Goal: Information Seeking & Learning: Learn about a topic

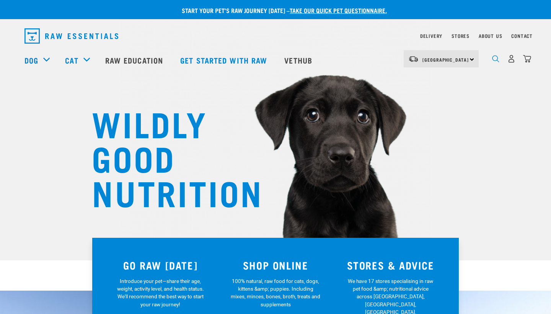
click at [494, 60] on img "dropdown navigation" at bounding box center [495, 58] width 7 height 7
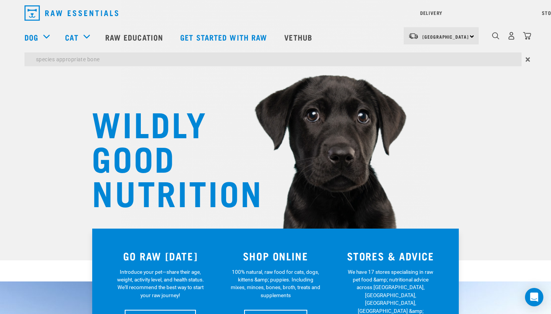
type input "species appropriate bone"
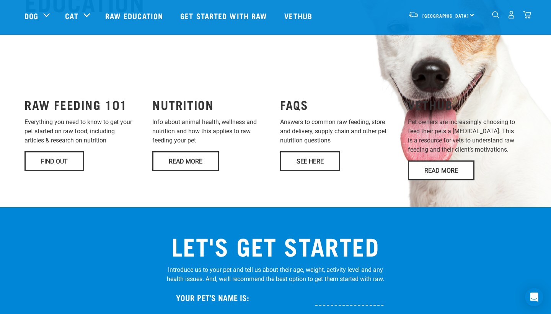
scroll to position [585, 0]
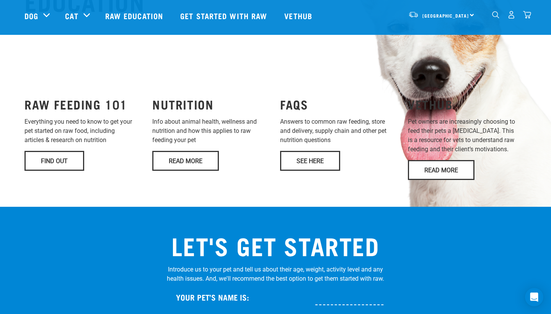
click at [58, 165] on link "Find Out" at bounding box center [55, 161] width 60 height 20
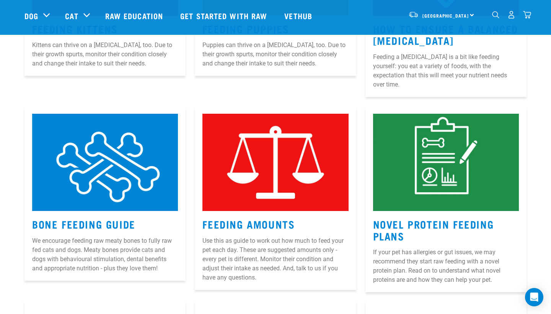
scroll to position [663, 0]
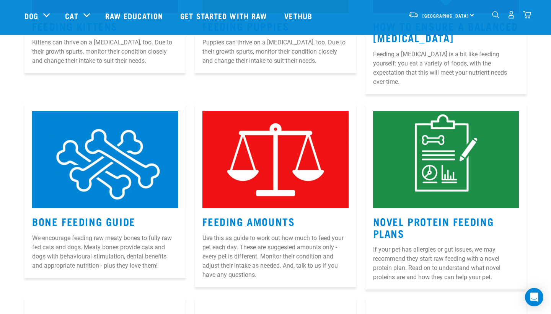
click at [136, 175] on img at bounding box center [105, 159] width 146 height 97
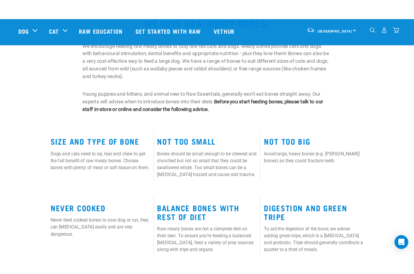
scroll to position [267, 0]
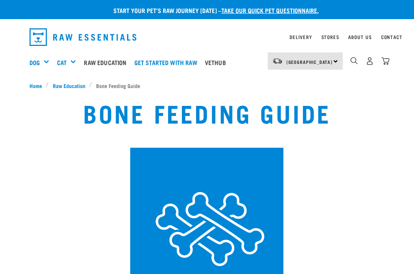
scroll to position [267, 0]
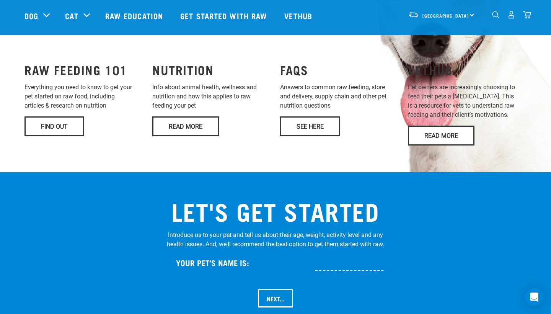
scroll to position [564, 0]
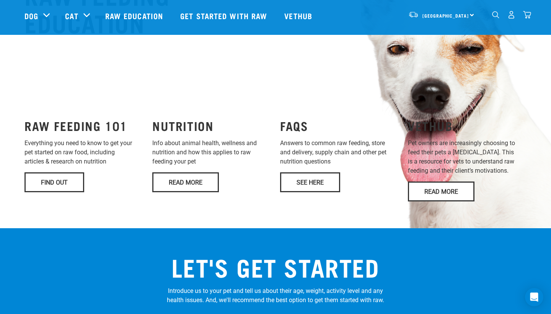
click at [93, 126] on h3 "RAW FEEDING 101" at bounding box center [84, 126] width 119 height 14
click at [64, 191] on link "Find Out" at bounding box center [55, 182] width 60 height 20
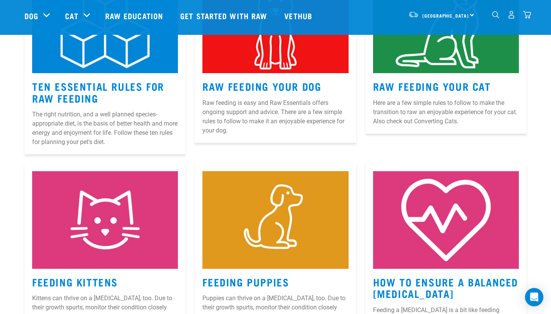
scroll to position [407, 0]
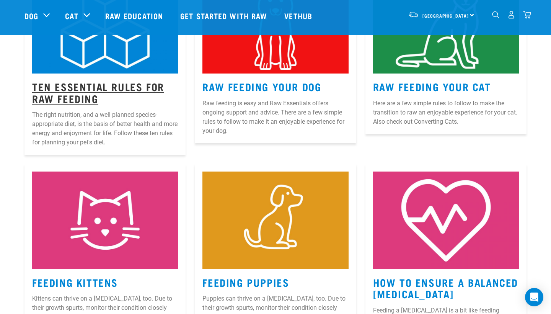
click at [87, 87] on link "Ten Essential Rules for Raw Feeding" at bounding box center [98, 92] width 132 height 18
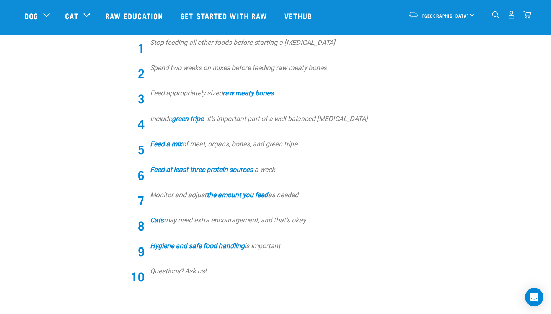
scroll to position [263, 0]
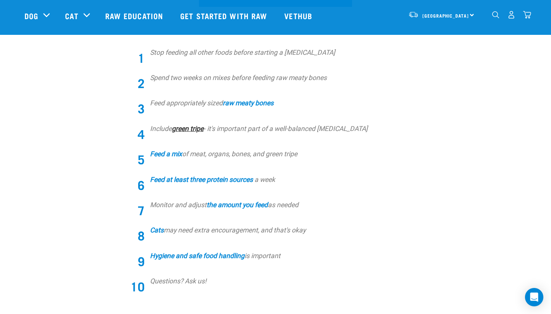
click at [188, 128] on strong "green tripe" at bounding box center [188, 129] width 32 height 8
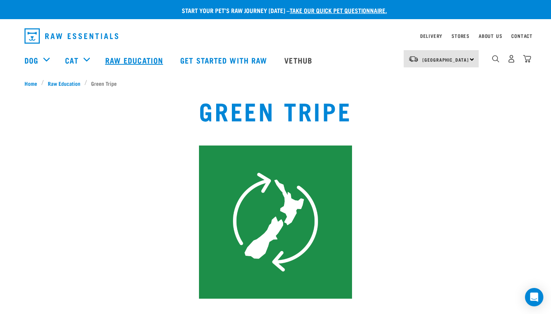
click at [130, 56] on link "Raw Education" at bounding box center [135, 60] width 75 height 31
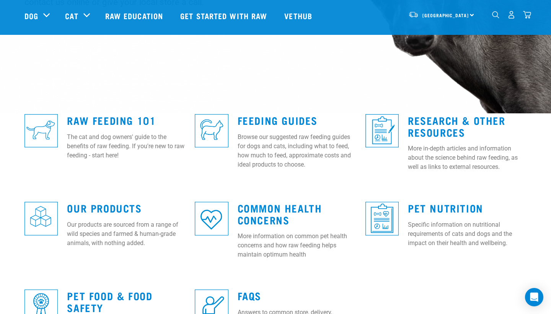
scroll to position [145, 0]
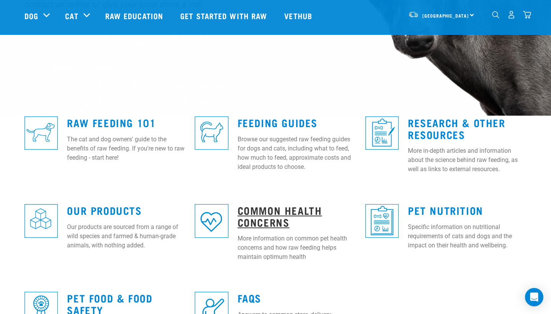
click at [255, 207] on link "Common Health Concerns" at bounding box center [280, 216] width 85 height 18
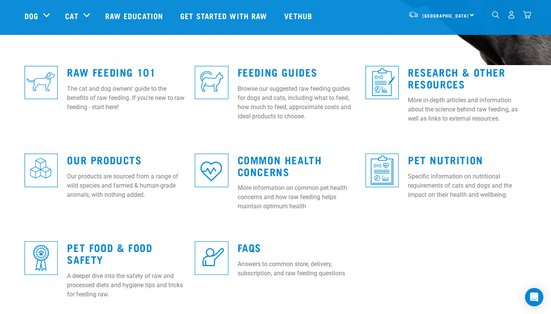
scroll to position [203, 0]
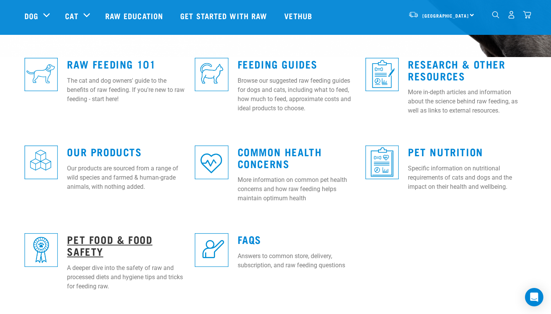
click at [141, 237] on link "Pet Food & Food Safety" at bounding box center [109, 245] width 85 height 18
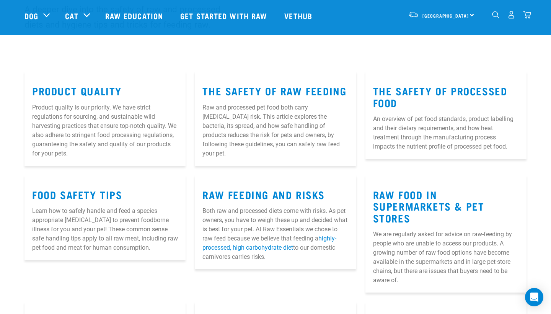
scroll to position [79, 0]
click at [268, 197] on link "Raw Feeding and Risks" at bounding box center [264, 194] width 123 height 6
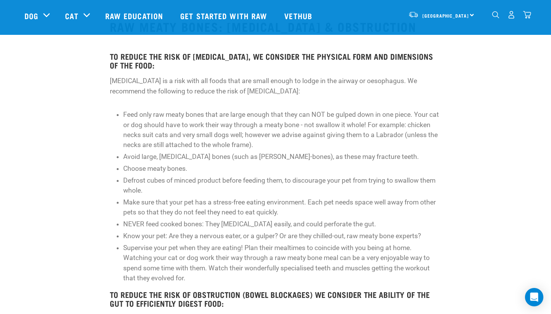
scroll to position [181, 0]
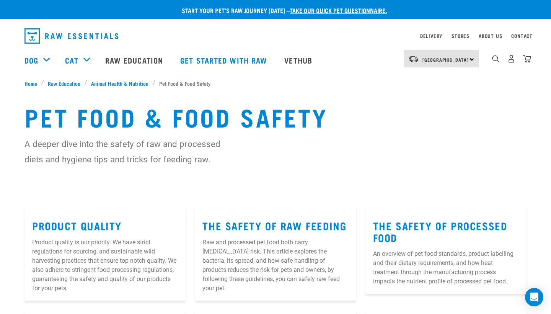
click at [498, 56] on div "dropdown navigation" at bounding box center [496, 59] width 8 height 8
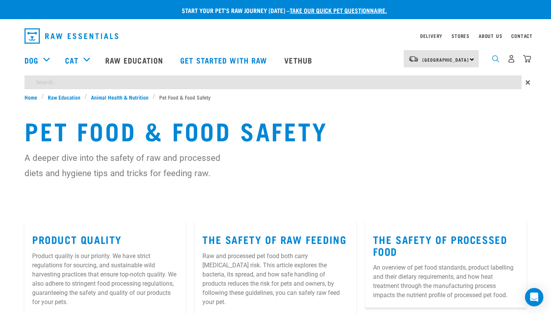
click at [496, 59] on img "dropdown navigation" at bounding box center [495, 58] width 7 height 7
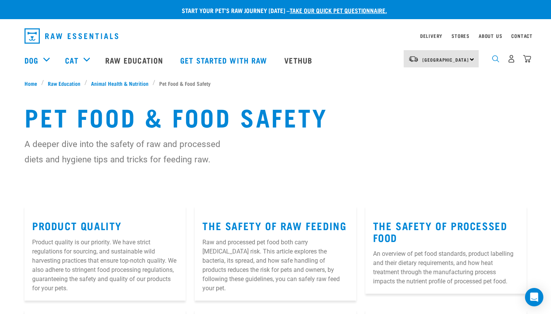
click at [494, 59] on img "dropdown navigation" at bounding box center [495, 58] width 7 height 7
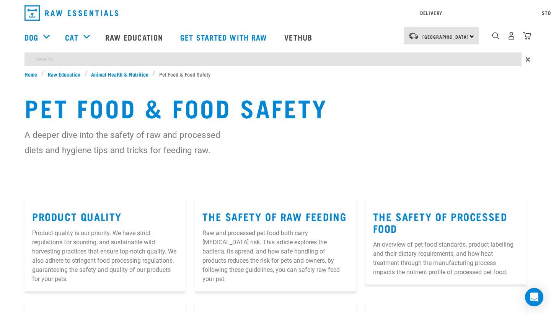
type input "Parasites"
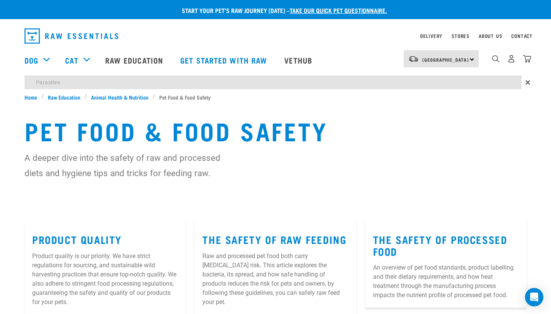
click at [175, 181] on div "Pet Food & Food Safety A deeper dive into the safety of raw and processed diets…" at bounding box center [275, 160] width 551 height 119
click at [330, 164] on div "A deeper dive into the safety of raw and processed diets and hygiene tips and t…" at bounding box center [276, 165] width 502 height 31
click at [84, 236] on link "Product Quality" at bounding box center [77, 239] width 90 height 6
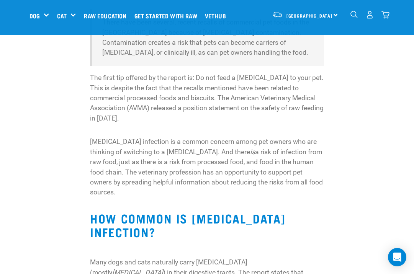
scroll to position [197, 0]
